Goal: Task Accomplishment & Management: Use online tool/utility

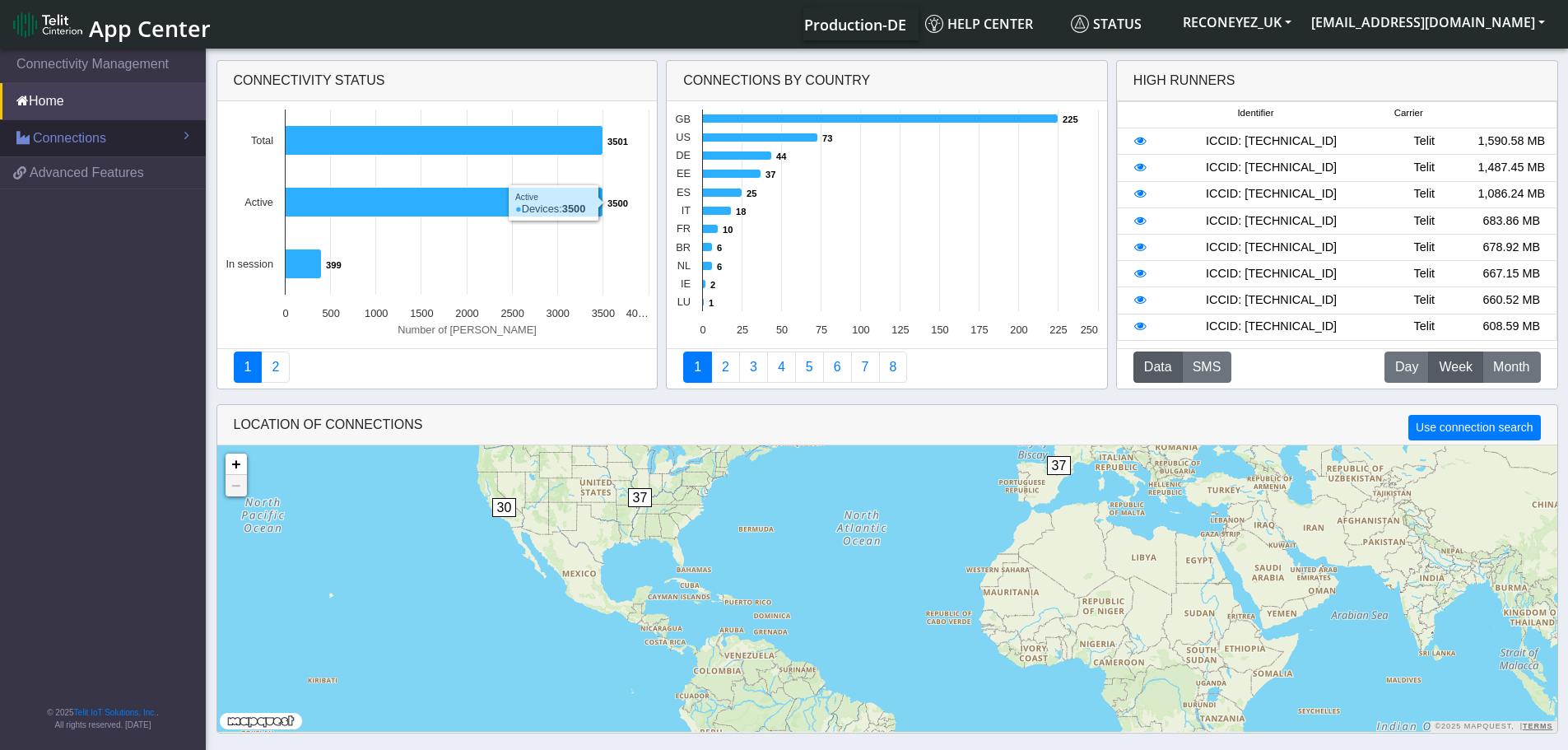
click at [66, 149] on link "Connections" at bounding box center [103, 138] width 206 height 36
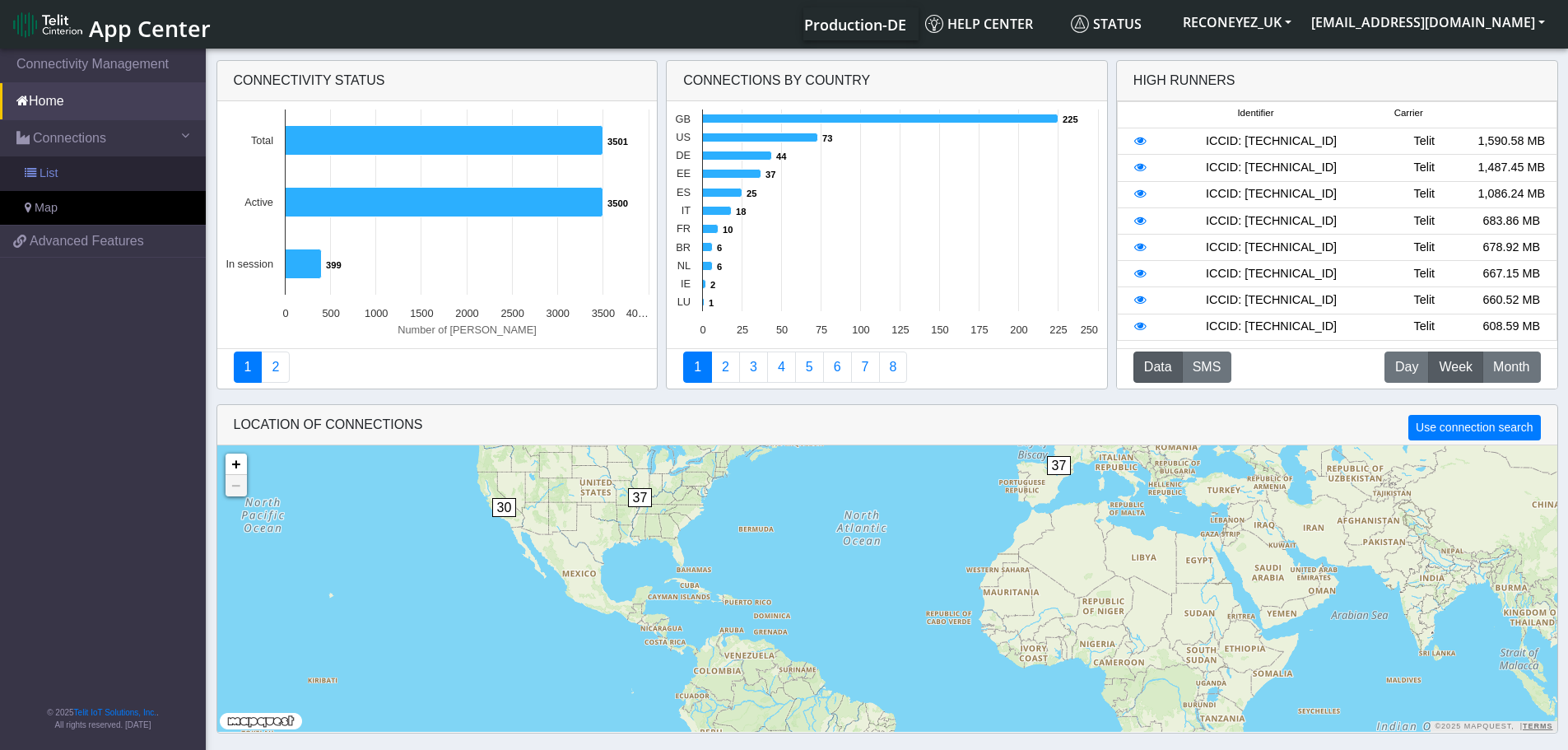
click at [101, 169] on link "List" at bounding box center [103, 174] width 206 height 35
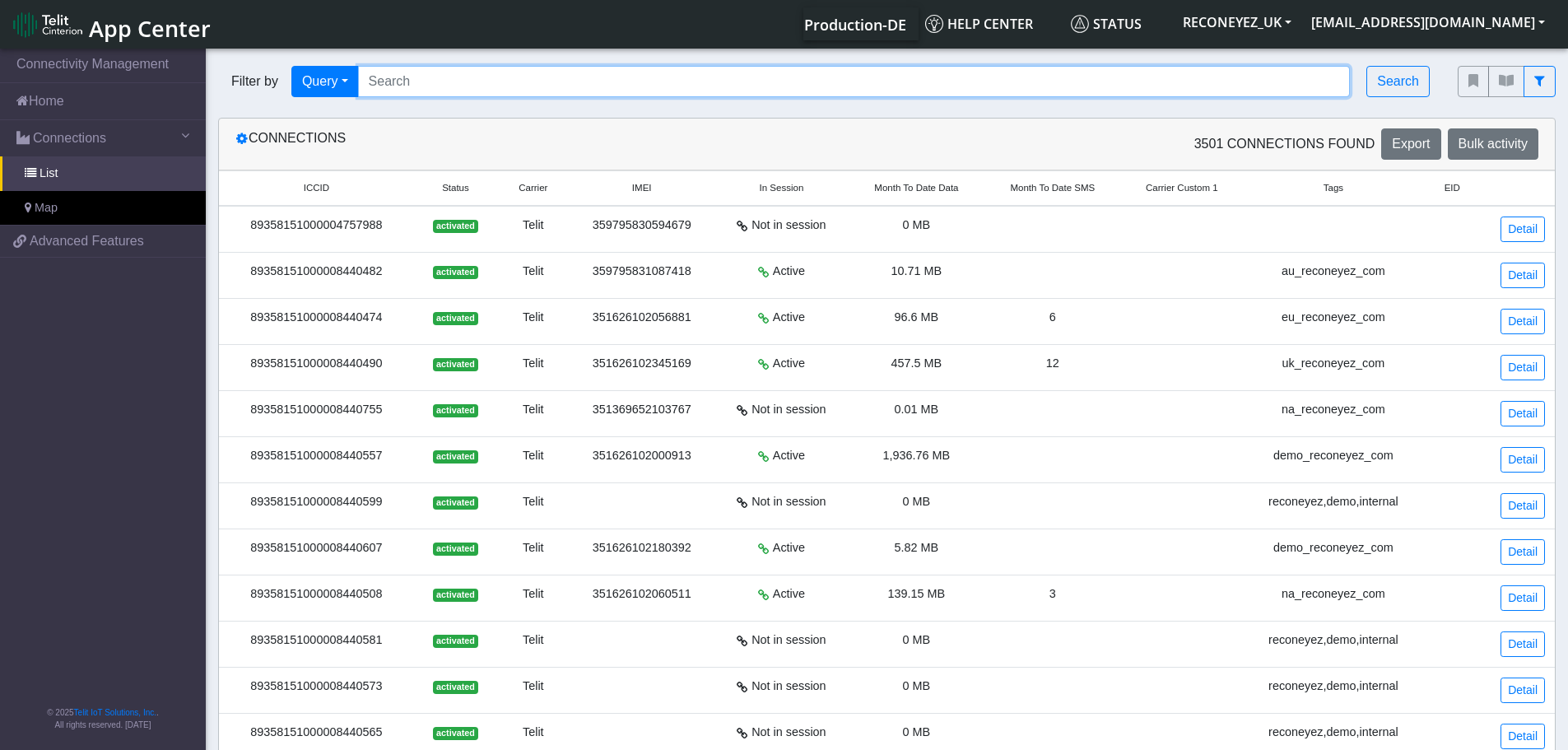
paste input "89358151000008421904"
type input "89358151000008421904"
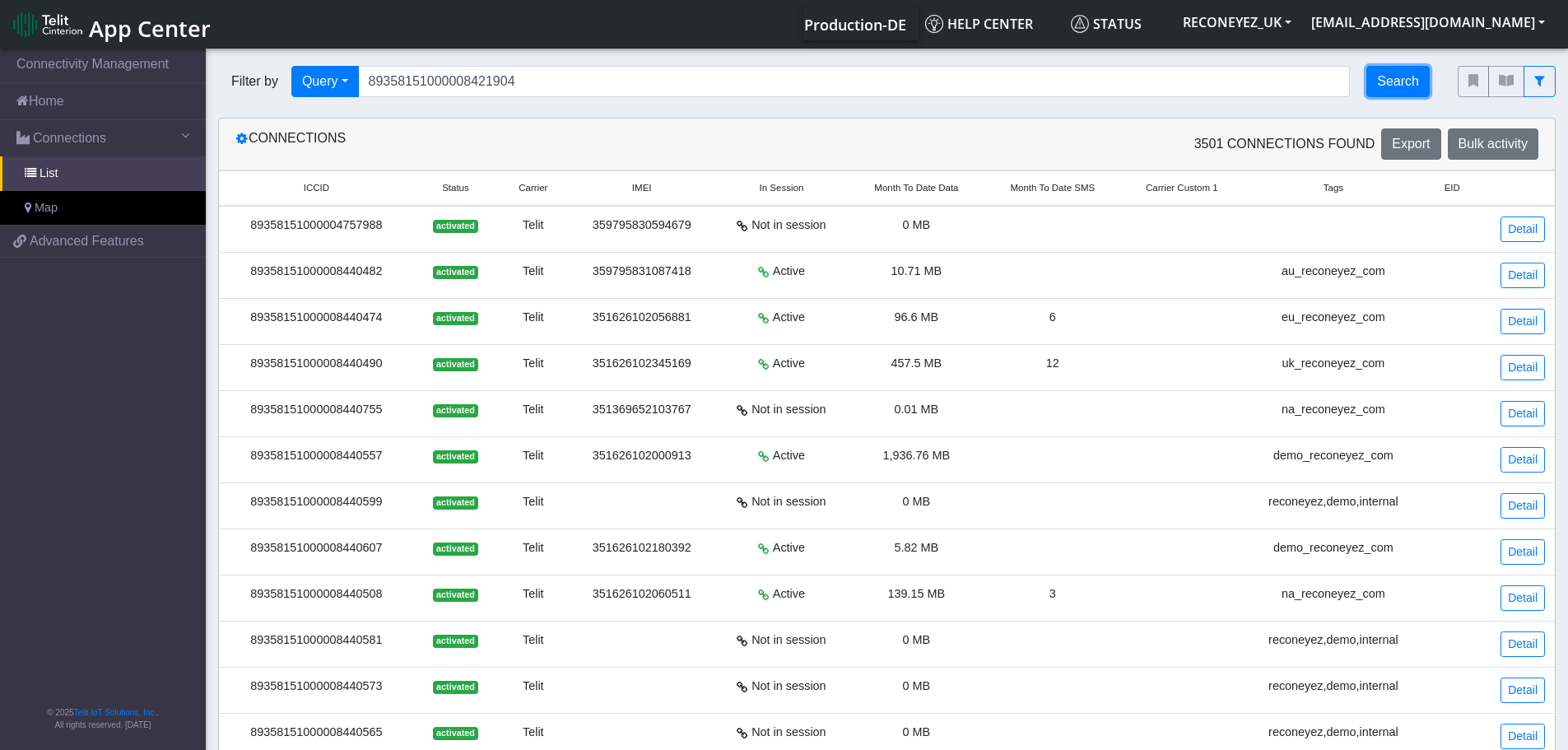
click at [1380, 79] on button "Search" at bounding box center [1398, 82] width 63 height 32
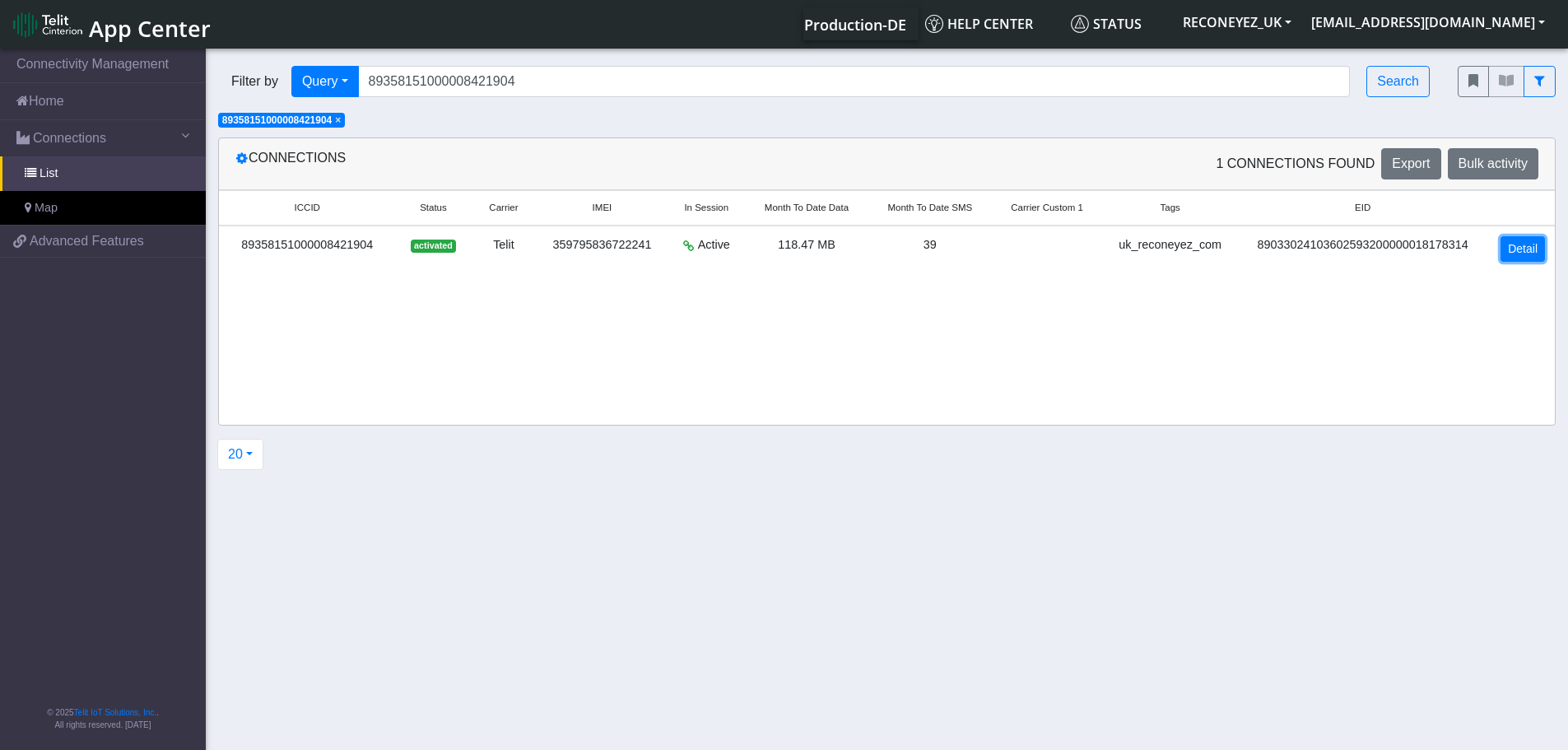
click at [1513, 249] on link "Detail" at bounding box center [1523, 248] width 45 height 25
